Goal: Task Accomplishment & Management: Use online tool/utility

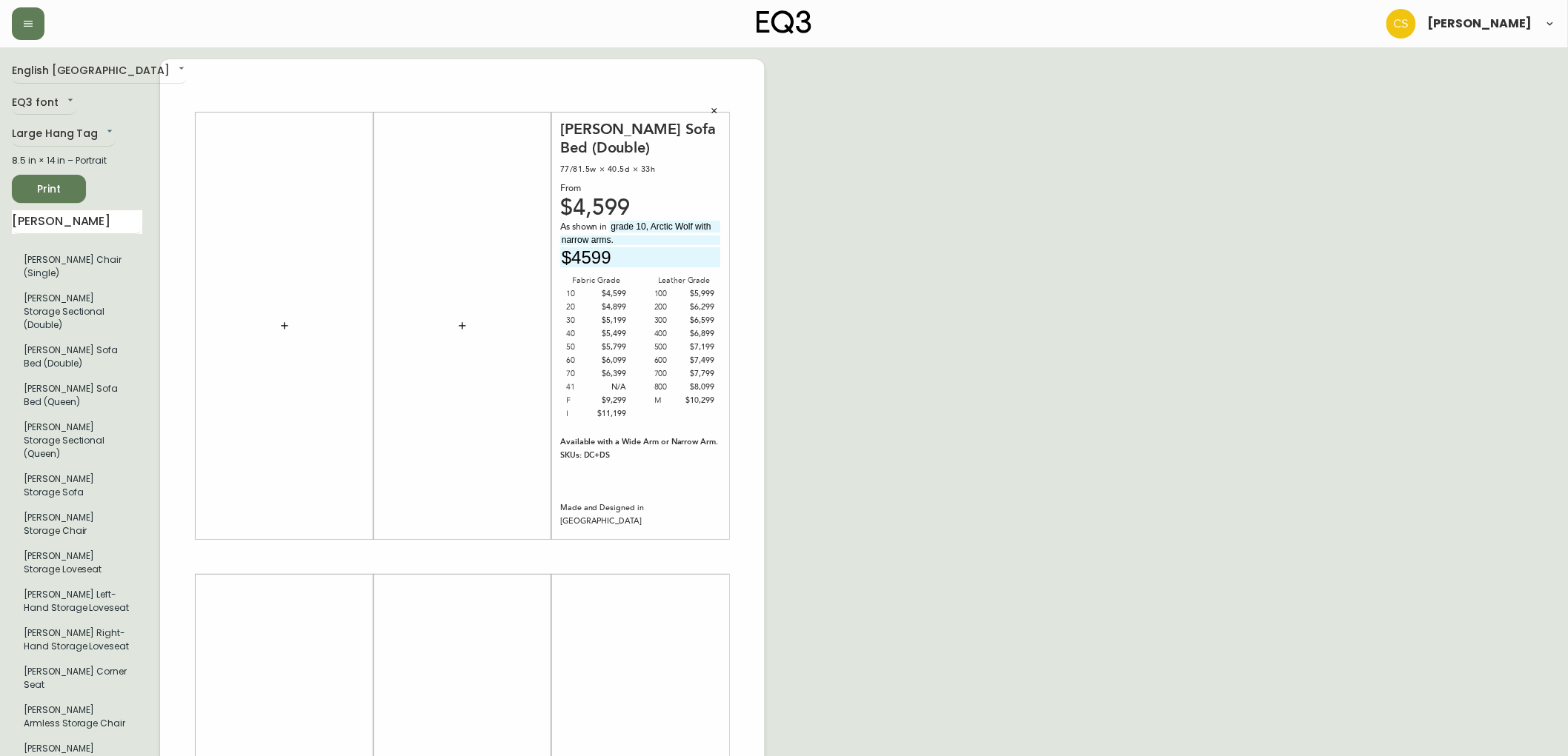
click at [719, 109] on button "button" at bounding box center [714, 111] width 22 height 22
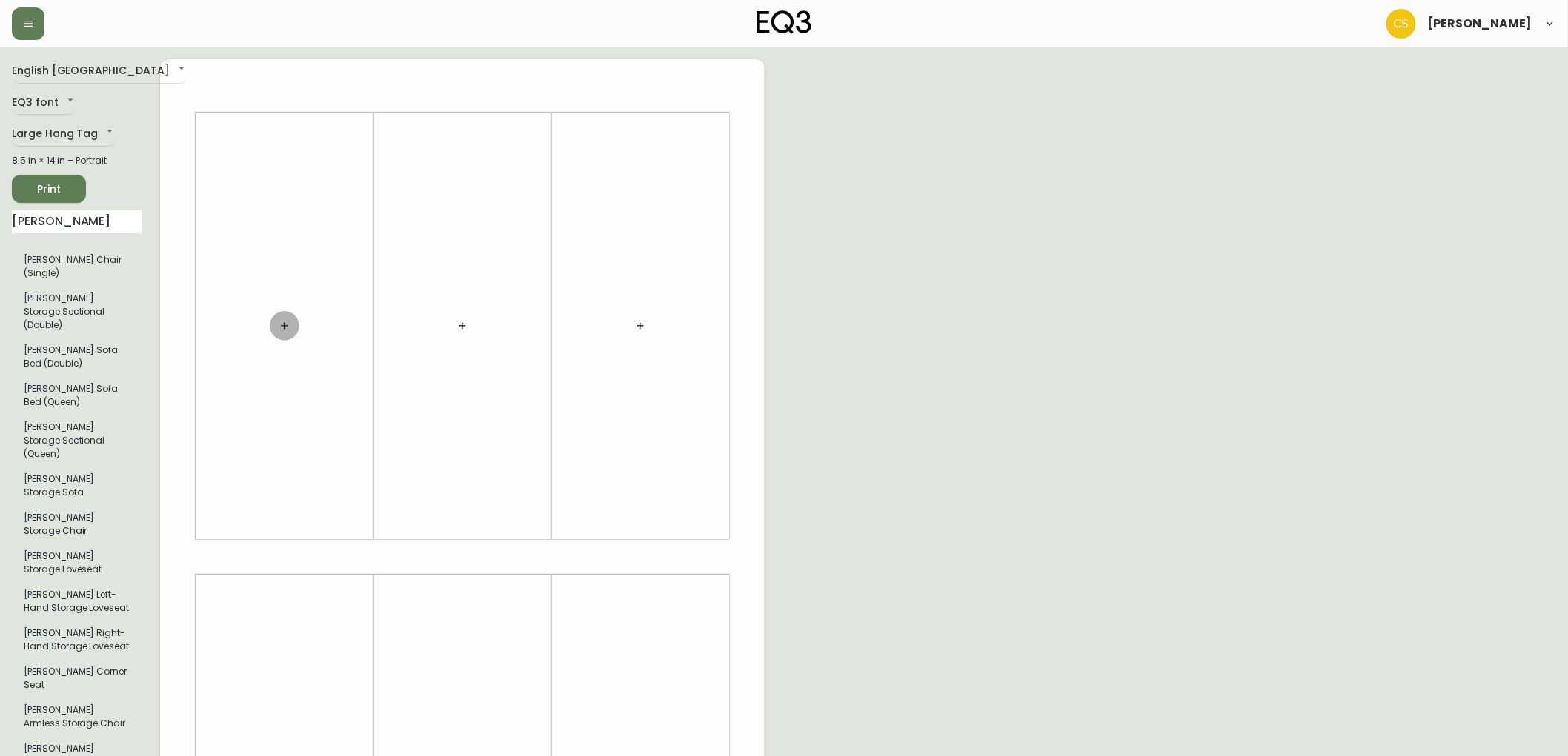
click at [286, 328] on icon "button" at bounding box center [285, 326] width 12 height 12
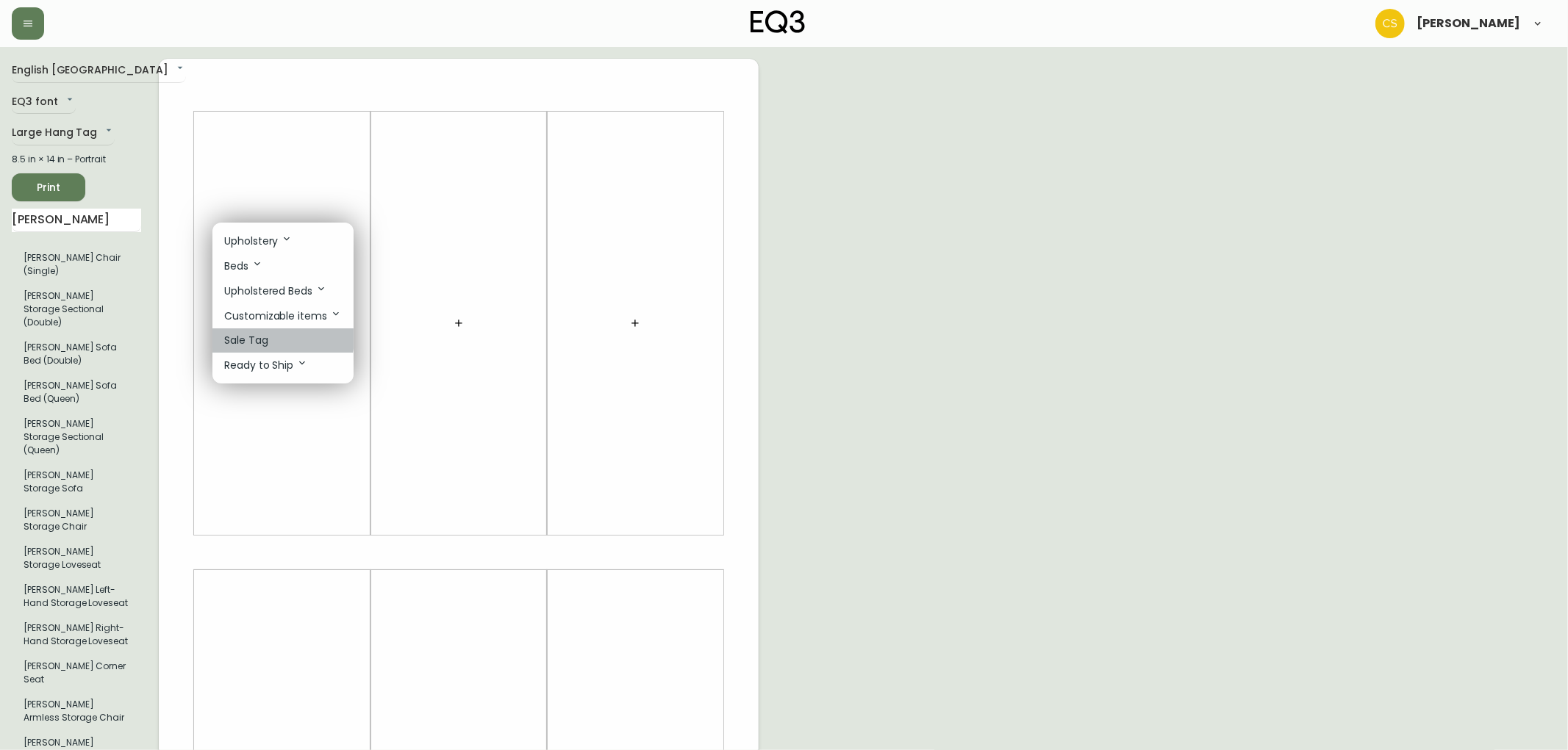
click at [268, 340] on li "Sale Tag" at bounding box center [283, 340] width 141 height 24
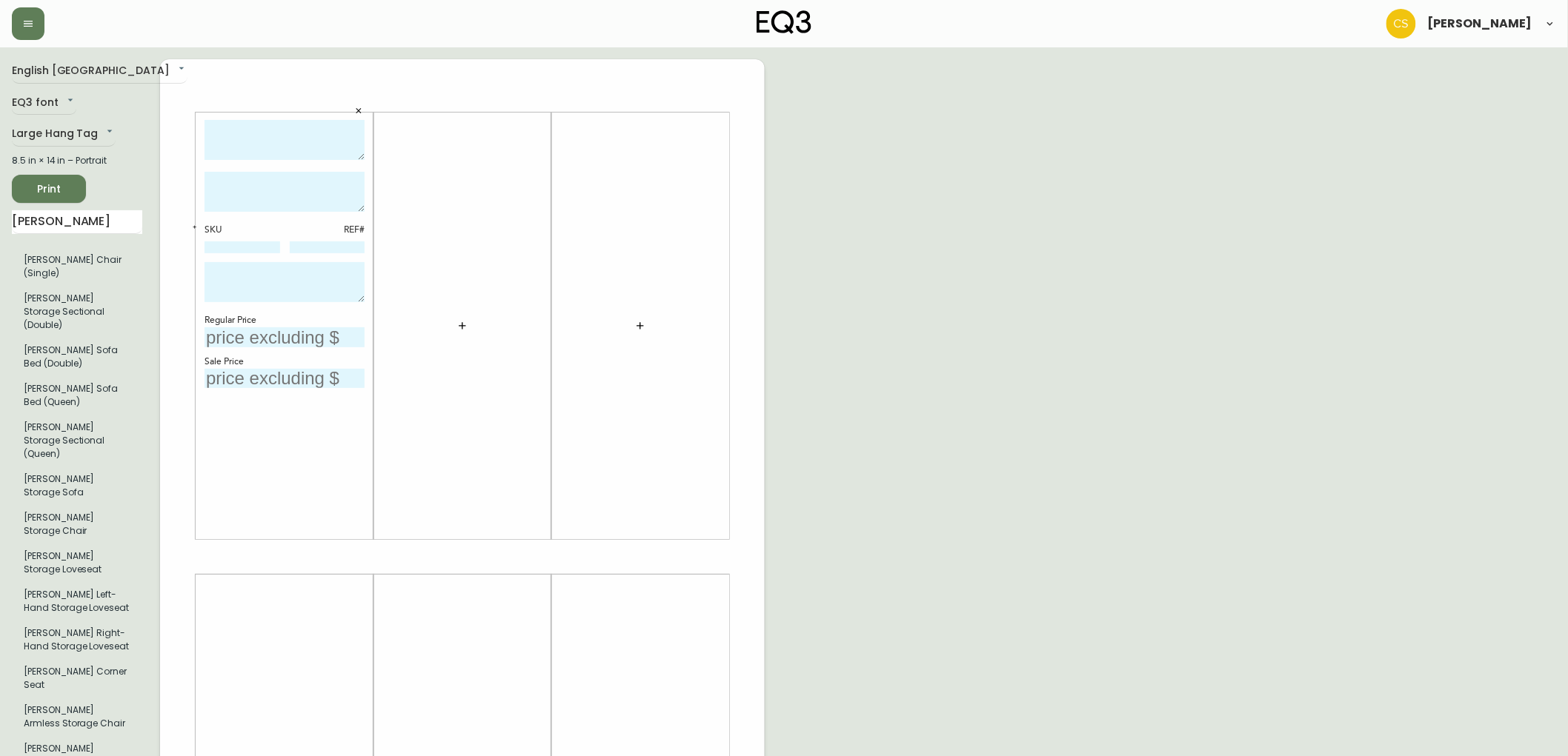
click at [276, 141] on textarea at bounding box center [284, 140] width 160 height 40
type textarea "m"
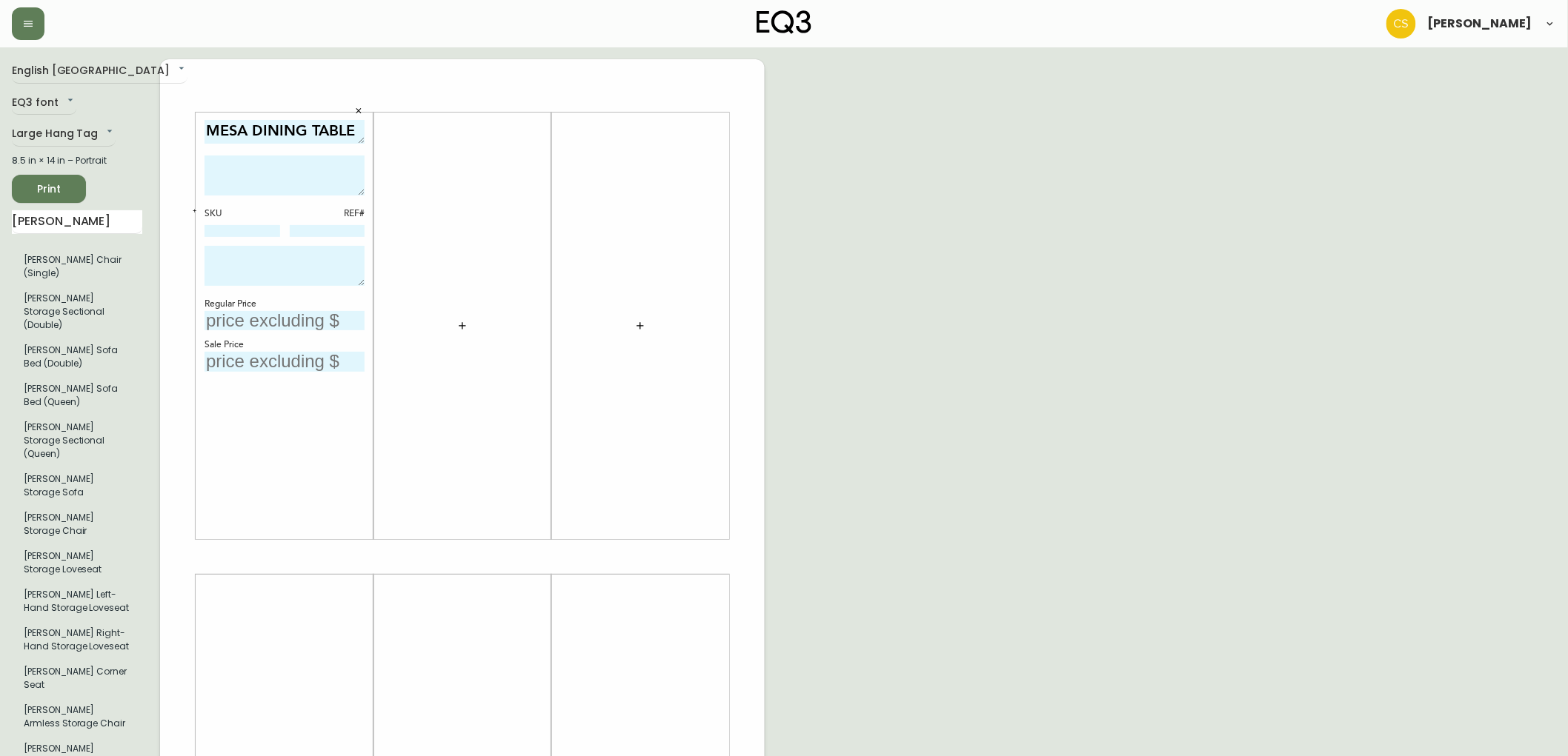
drag, startPoint x: 359, startPoint y: 158, endPoint x: 363, endPoint y: 141, distance: 17.5
click at [363, 141] on textarea "MESA DINING TABLE" at bounding box center [284, 132] width 160 height 24
type textarea "MESA DINING TABLE"
click at [255, 229] on input at bounding box center [242, 231] width 76 height 12
paste input "3020-387-1-B"
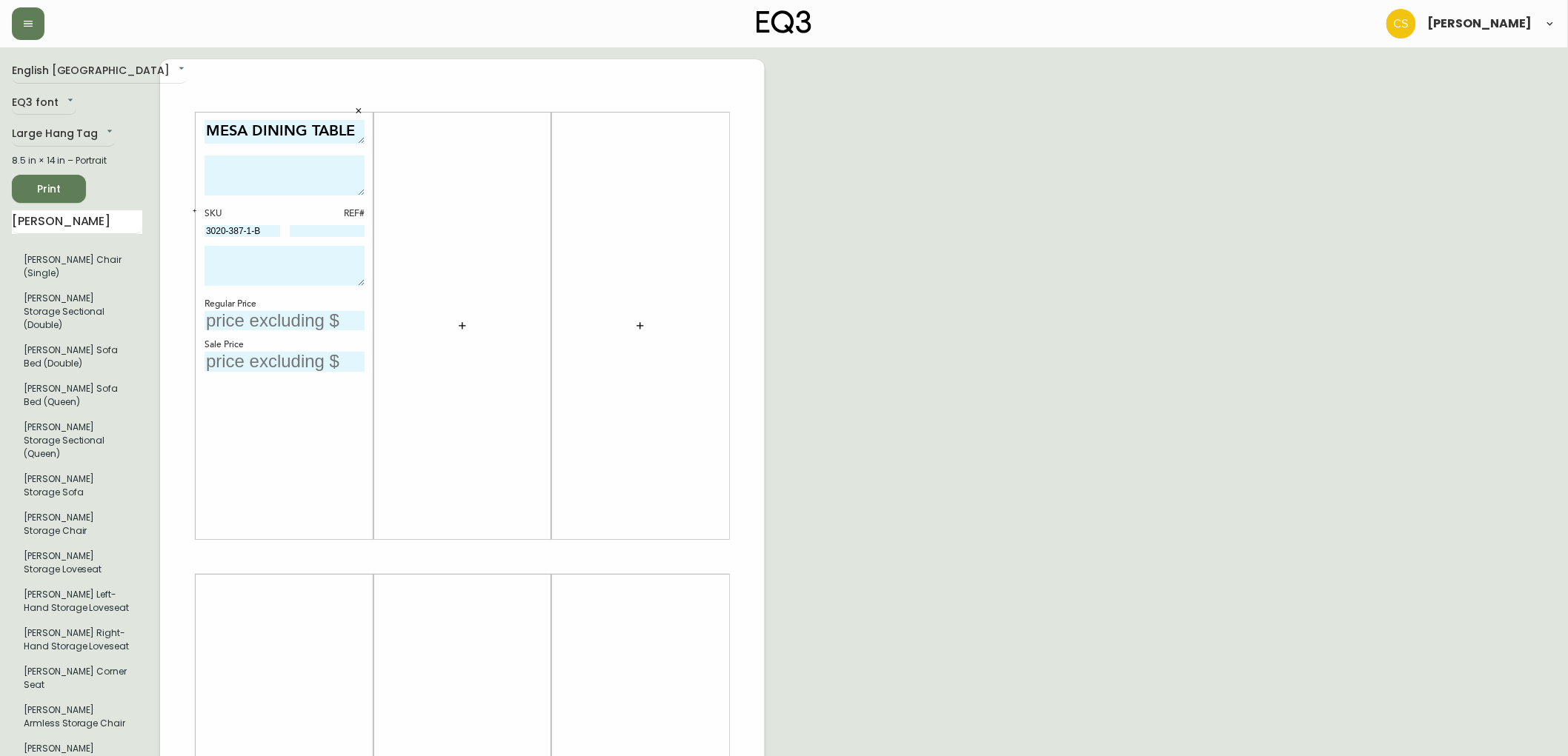
type input "3020-387-1-B"
click at [192, 208] on icon "button" at bounding box center [194, 211] width 5 height 5
click at [192, 208] on icon "button" at bounding box center [194, 211] width 5 height 5
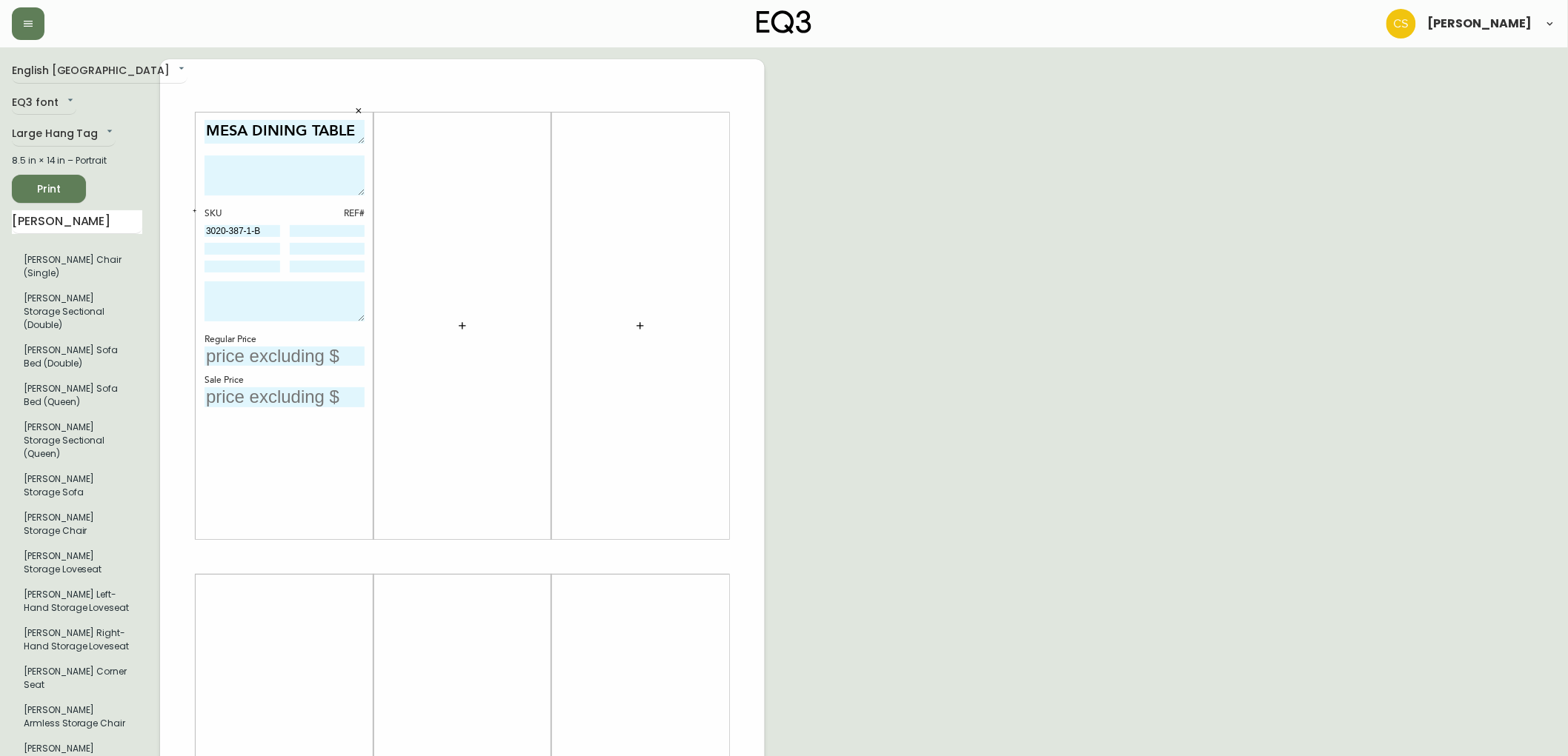
click at [242, 291] on textarea at bounding box center [284, 302] width 160 height 40
type textarea "FLOOR MODEL CLEARANCE. DISCONTINUED PRODUCT. FINAL SALE."
click at [275, 173] on textarea at bounding box center [284, 176] width 160 height 40
paste textarea "Created by German design duo 45 kilo, the mesa tables blend sculptural lines wi…"
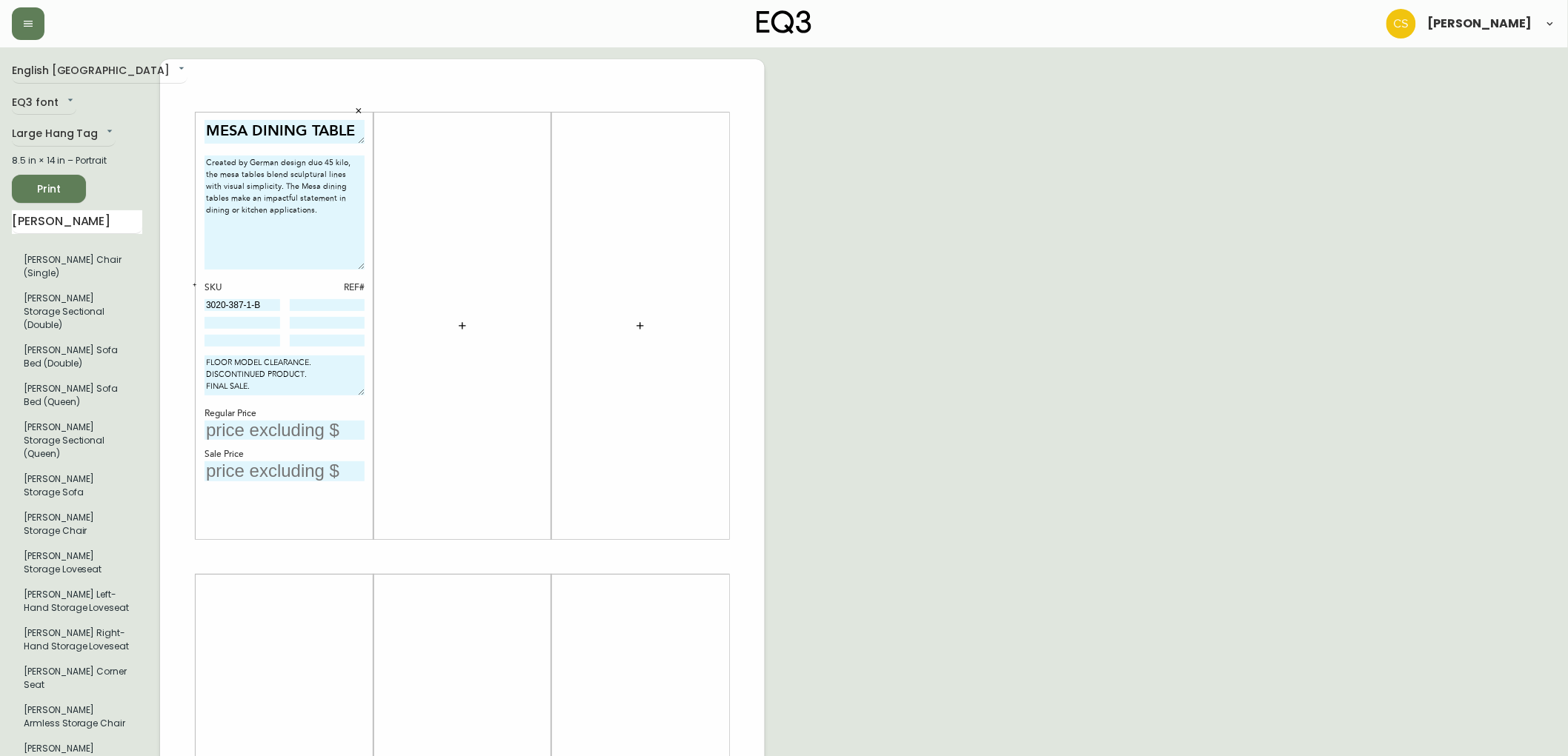
drag, startPoint x: 354, startPoint y: 187, endPoint x: 353, endPoint y: 262, distance: 75.0
click at [353, 262] on textarea "Created by German design duo 45 kilo, the mesa tables blend sculptural lines wi…" at bounding box center [284, 213] width 160 height 114
click at [279, 218] on textarea "Created by German design duo 45 kilo, the mesa tables blend sculptural lines wi…" at bounding box center [284, 213] width 160 height 114
paste textarea "82″w × 36″d × 30″h"
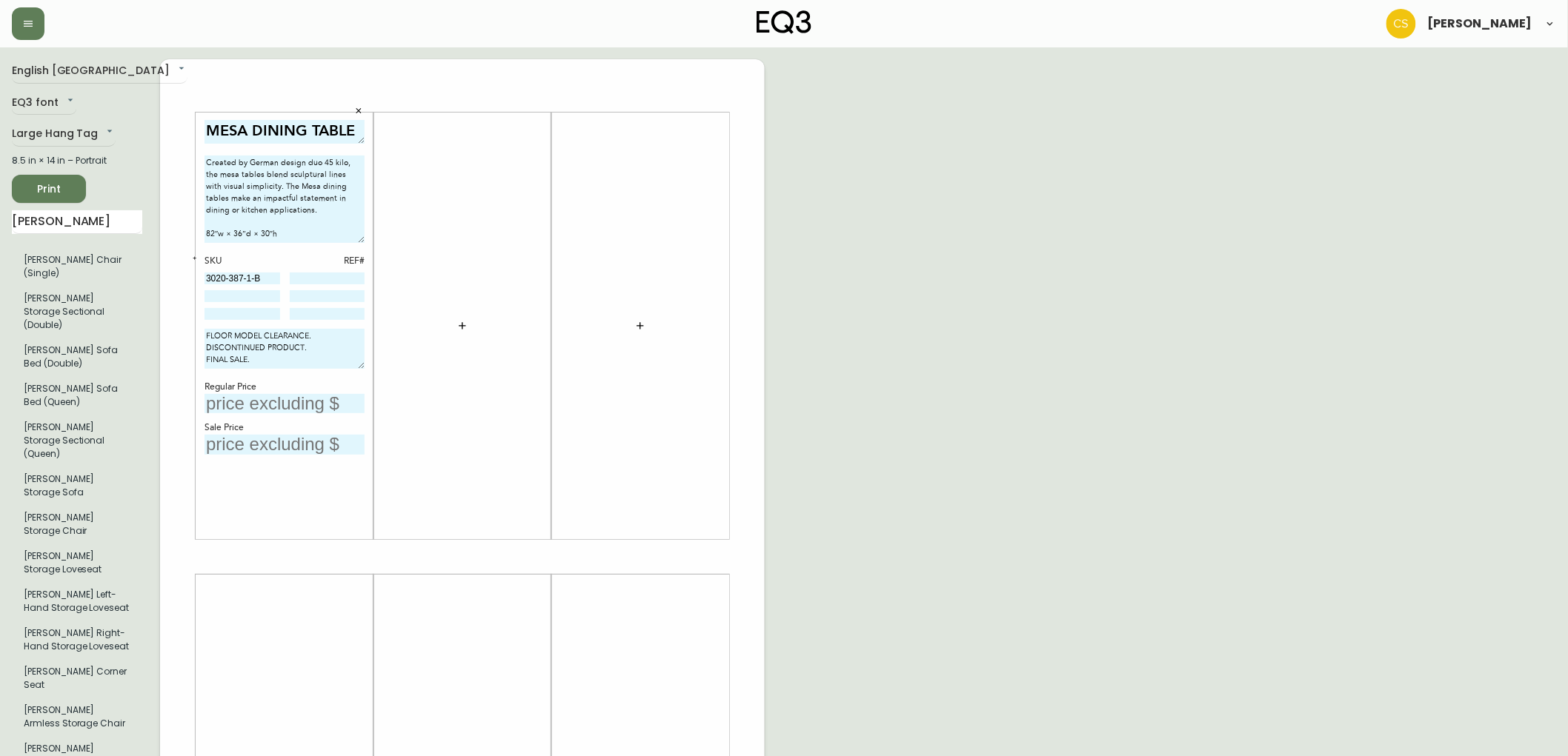
drag, startPoint x: 363, startPoint y: 265, endPoint x: 364, endPoint y: 240, distance: 25.0
click at [364, 240] on textarea "Created by German design duo 45 kilo, the mesa tables blend sculptural lines wi…" at bounding box center [284, 199] width 160 height 87
type textarea "Created by German design duo 45 kilo, the mesa tables blend sculptural lines wi…"
click at [341, 272] on input at bounding box center [328, 278] width 76 height 12
type input "131"
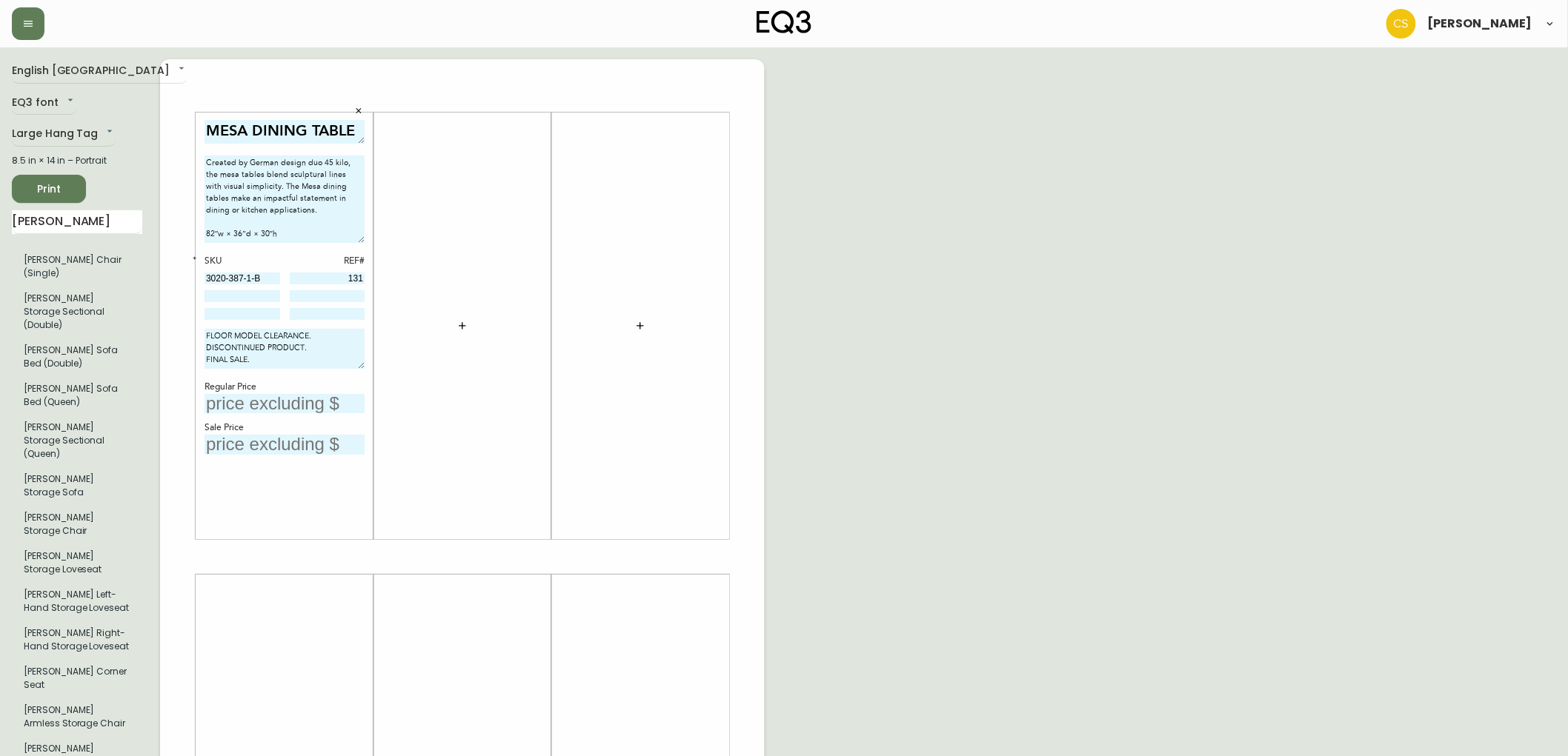
click at [245, 291] on input at bounding box center [242, 297] width 76 height 12
paste input "82″w × 36″d × 30″h"
type input "8"
click at [226, 292] on input at bounding box center [242, 297] width 76 height 12
paste input "3020-387-1-C"
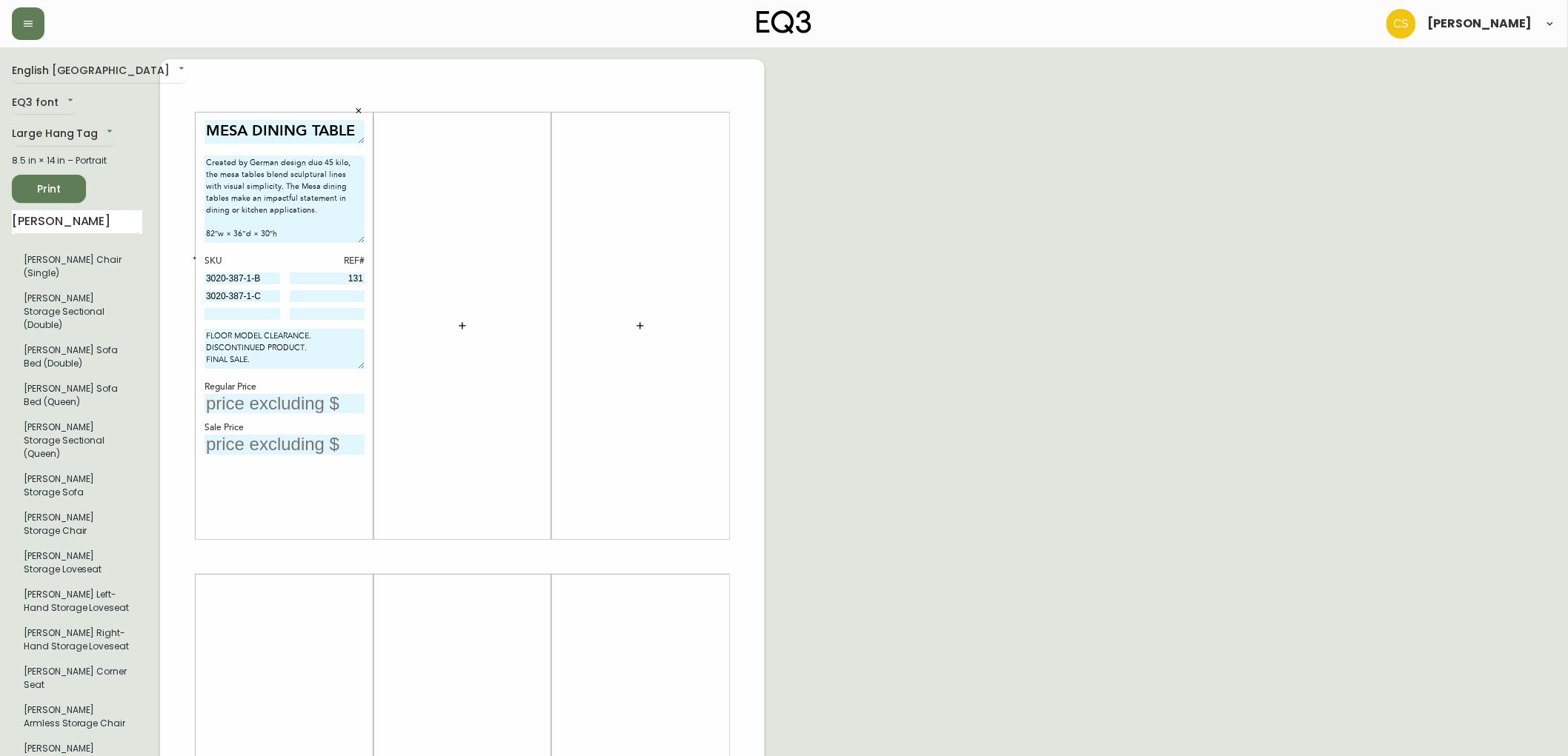
type input "3020-387-1-C"
click at [354, 293] on input at bounding box center [328, 297] width 76 height 12
type input "143"
click at [258, 311] on input at bounding box center [242, 314] width 76 height 12
paste input "3020-388-23-A"
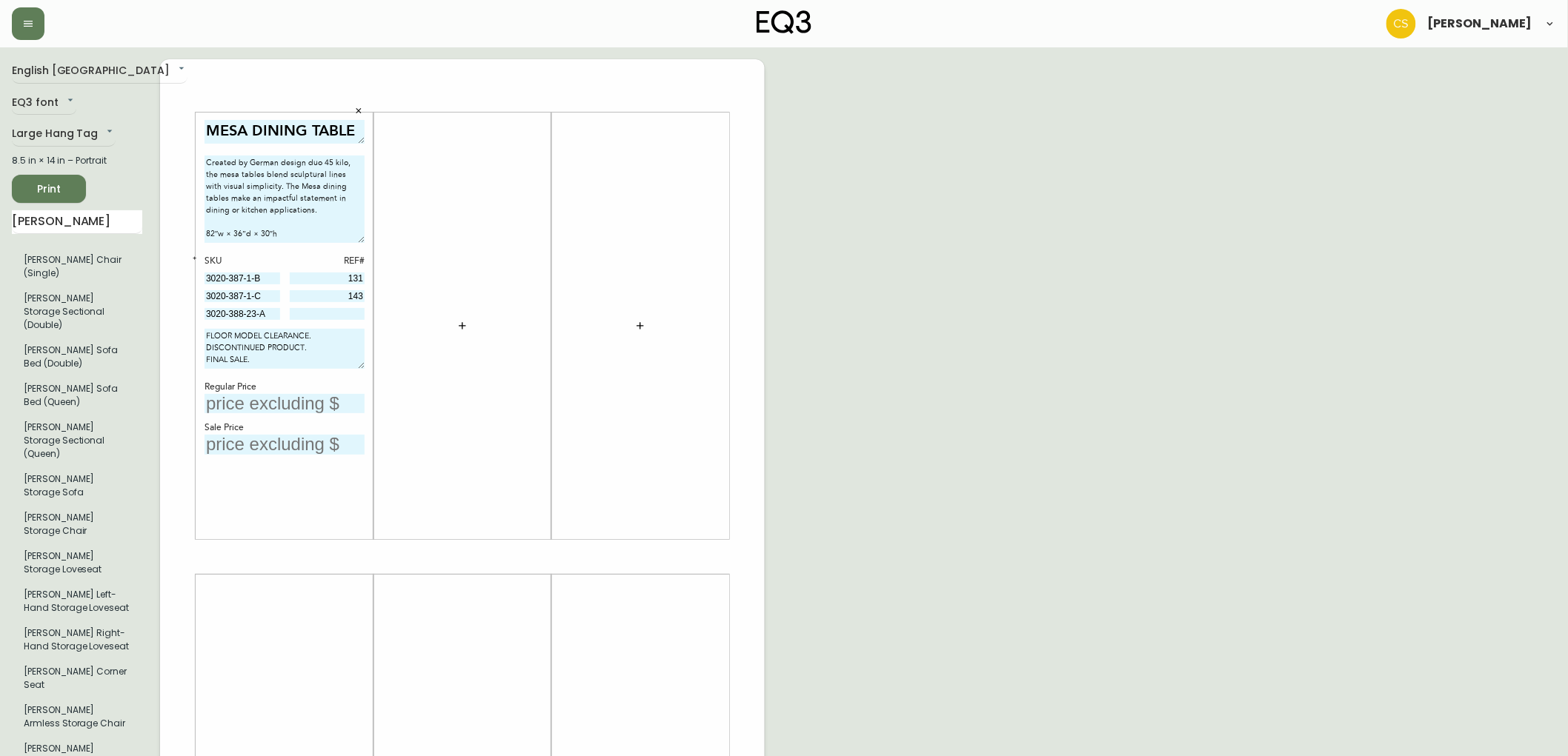
type input "3020-388-23-A"
click at [345, 312] on input at bounding box center [328, 314] width 76 height 12
click at [319, 311] on input at bounding box center [328, 314] width 76 height 12
type input "68"
click at [254, 397] on input "text" at bounding box center [284, 404] width 160 height 20
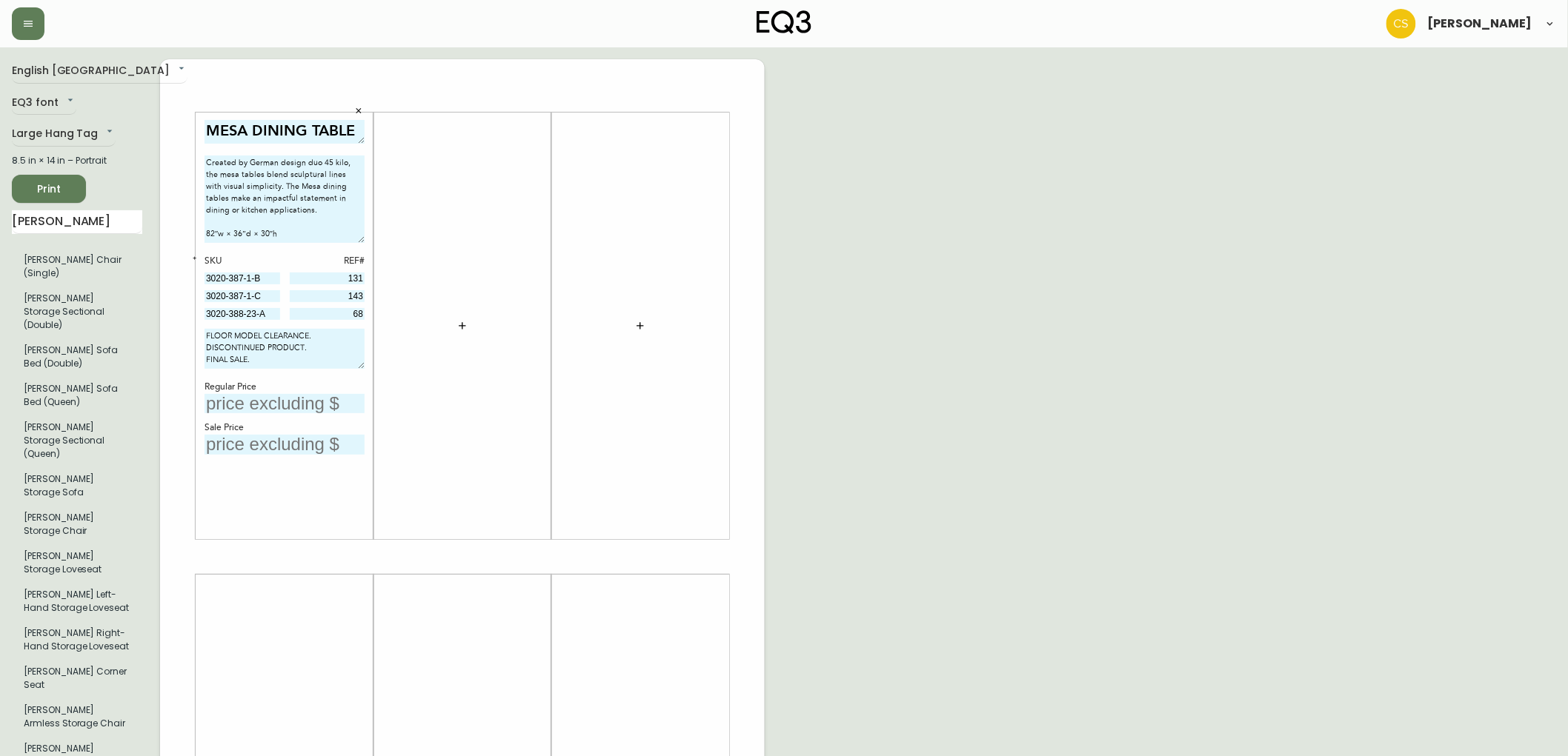
click at [301, 405] on input "text" at bounding box center [284, 404] width 160 height 20
type input "$2699"
drag, startPoint x: 82, startPoint y: 223, endPoint x: 0, endPoint y: 220, distance: 82.1
click at [0, 220] on main "English Canada en_CA EQ3 font EQ3 Large Hang Tag large 8.5 in × 14 in – Portrai…" at bounding box center [784, 550] width 1568 height 1007
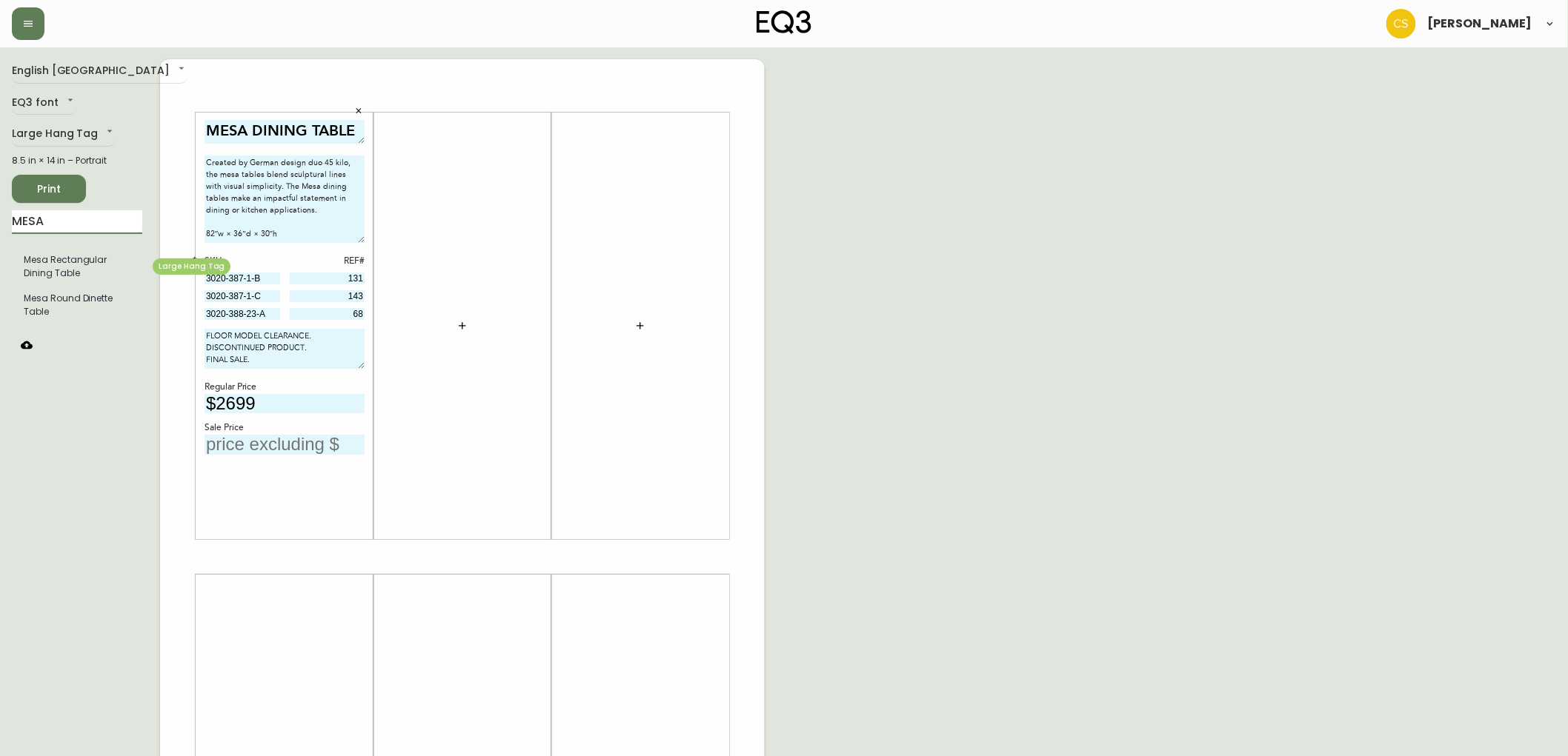
type input "MESA"
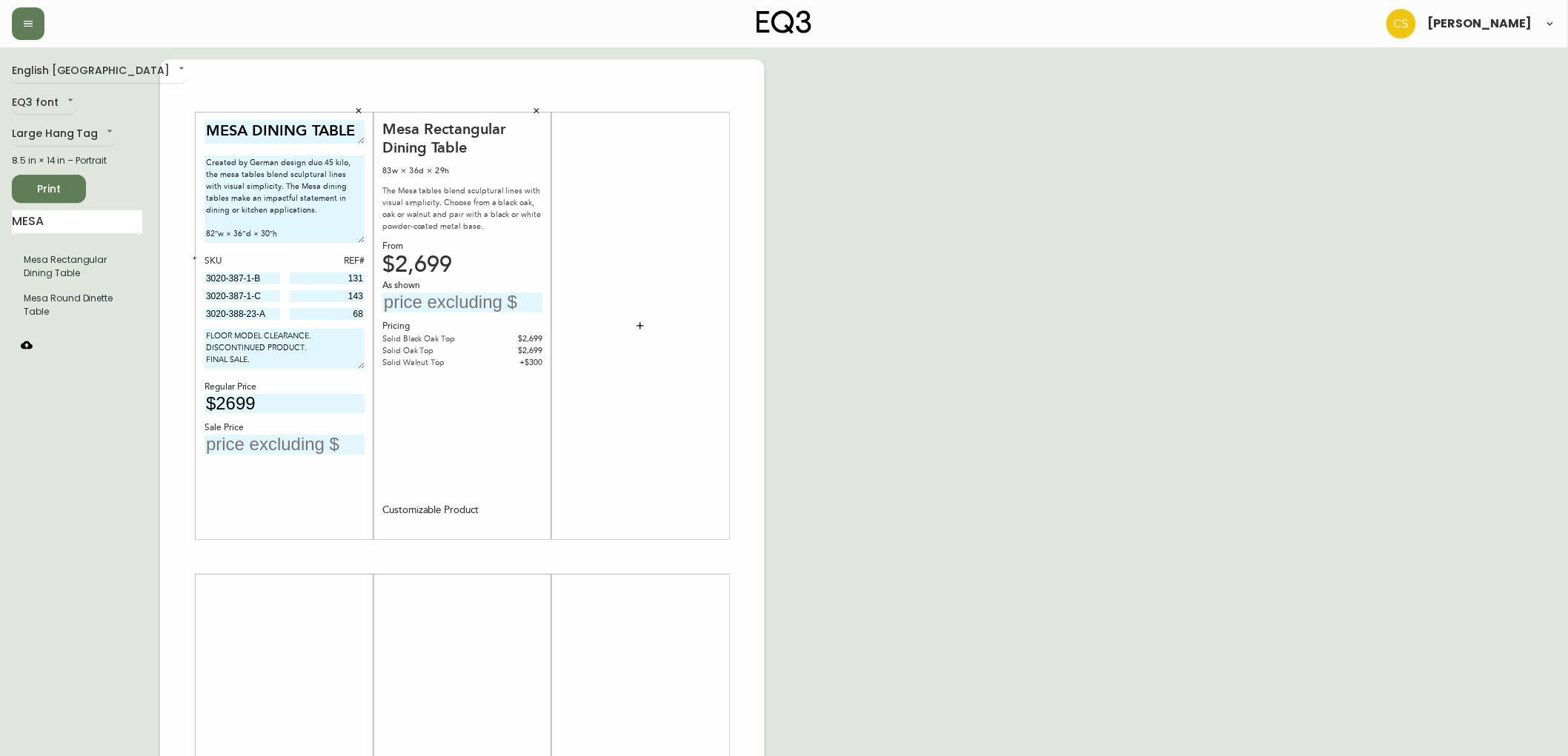
click at [478, 306] on input "text" at bounding box center [462, 302] width 160 height 20
click at [535, 116] on button "button" at bounding box center [536, 111] width 22 height 22
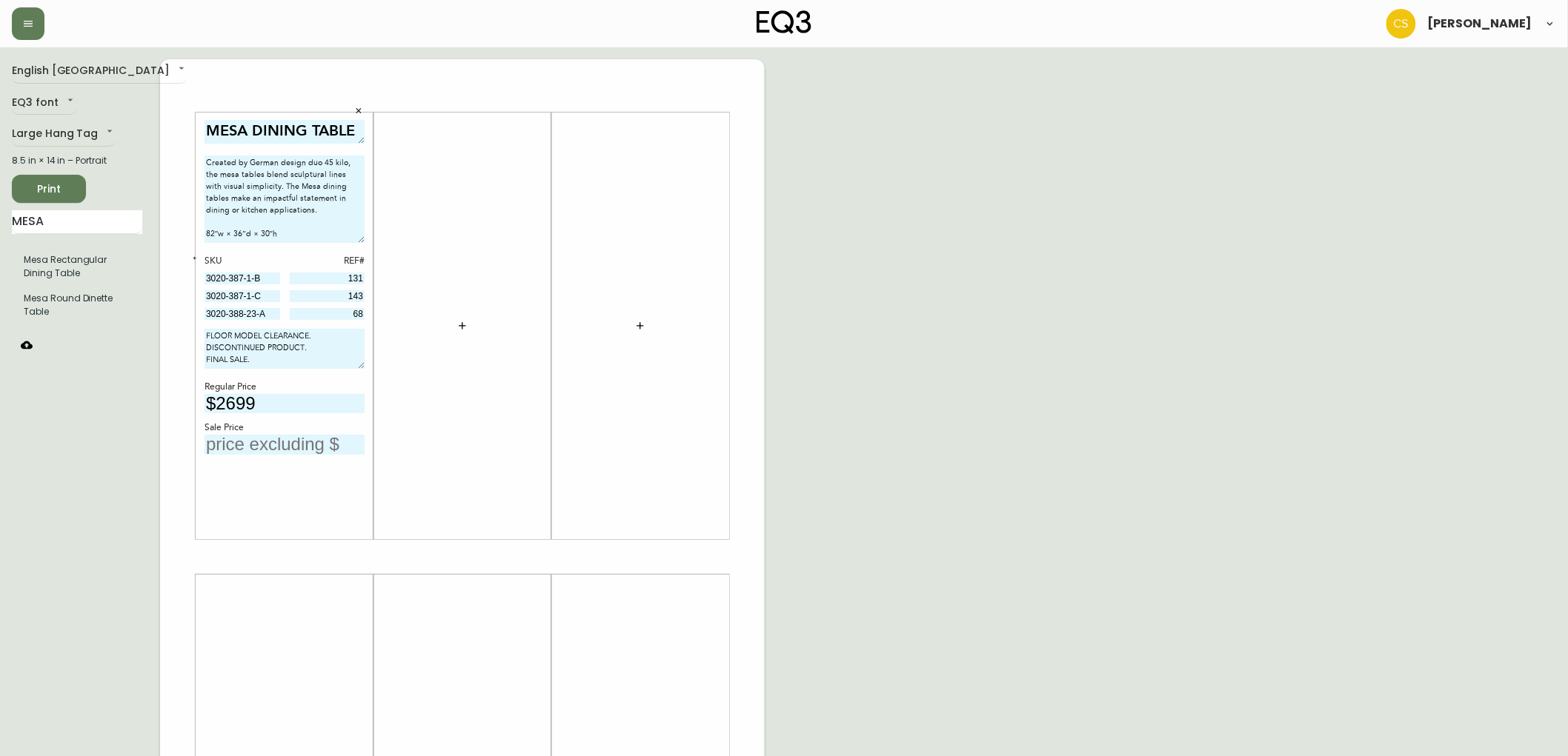
click at [247, 438] on input "text" at bounding box center [284, 445] width 160 height 20
type input "$1213"
click at [972, 381] on div "English Canada en_CA EQ3 font EQ3 Large Hang Tag large 8.5 in × 14 in – Portrai…" at bounding box center [783, 557] width 1544 height 995
click at [46, 188] on span "Print" at bounding box center [49, 189] width 50 height 18
click at [353, 111] on button "button" at bounding box center [359, 111] width 22 height 22
